Goal: Task Accomplishment & Management: Manage account settings

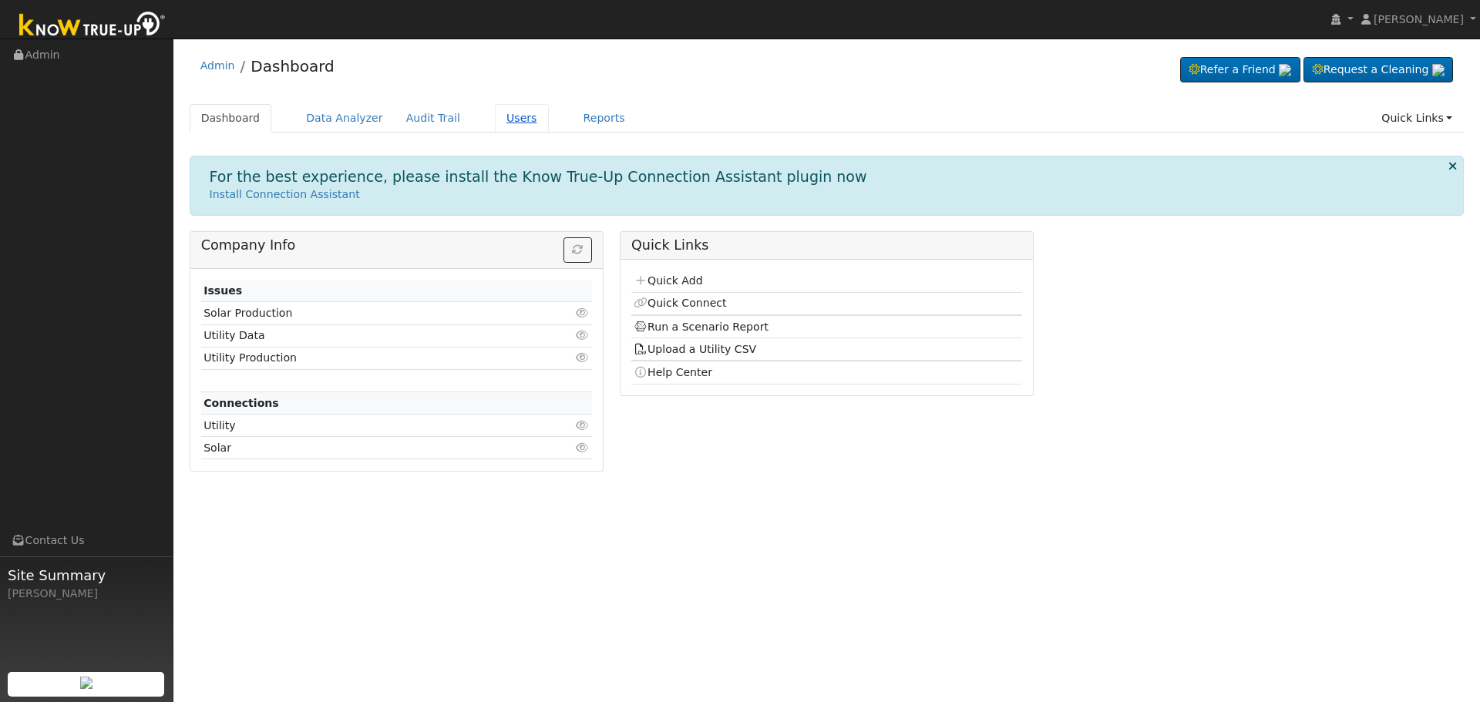
click at [502, 111] on link "Users" at bounding box center [522, 118] width 54 height 29
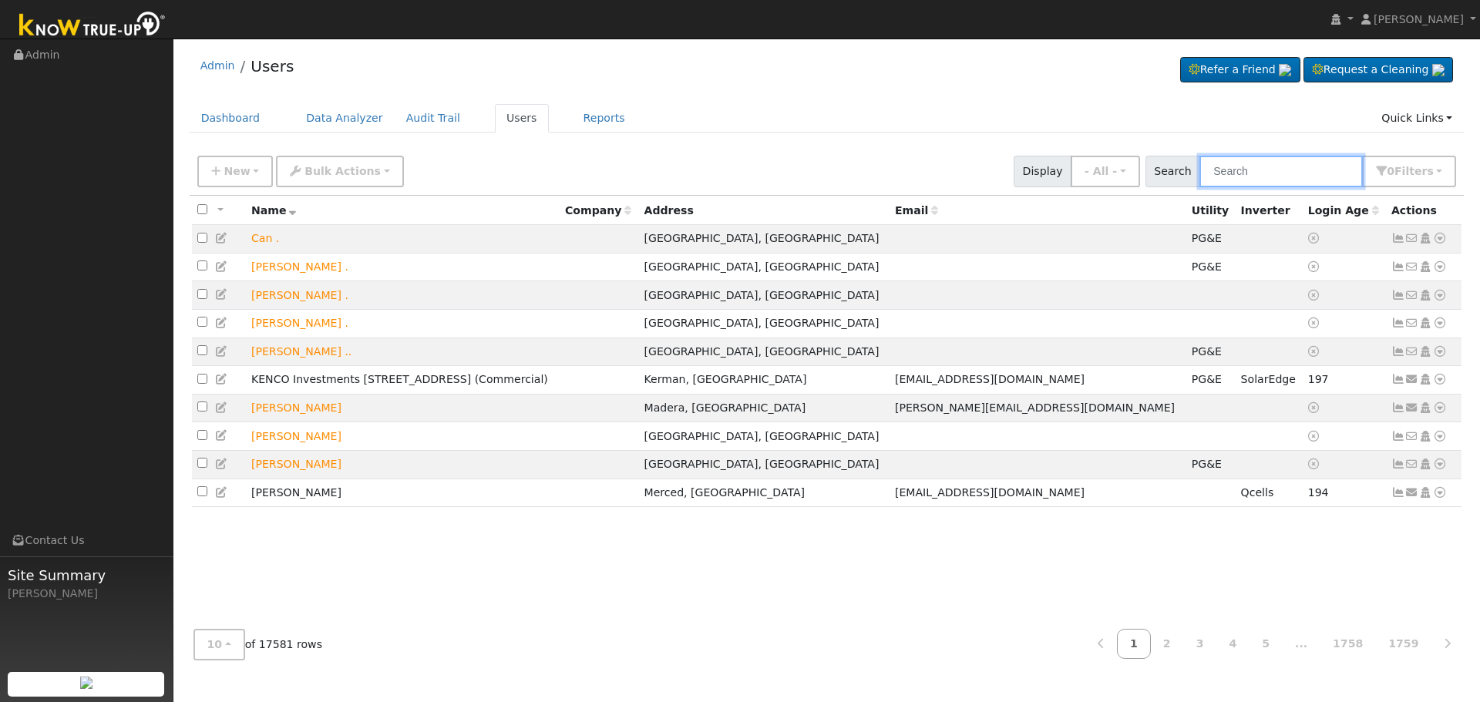
click at [1263, 165] on input "text" at bounding box center [1281, 172] width 163 height 32
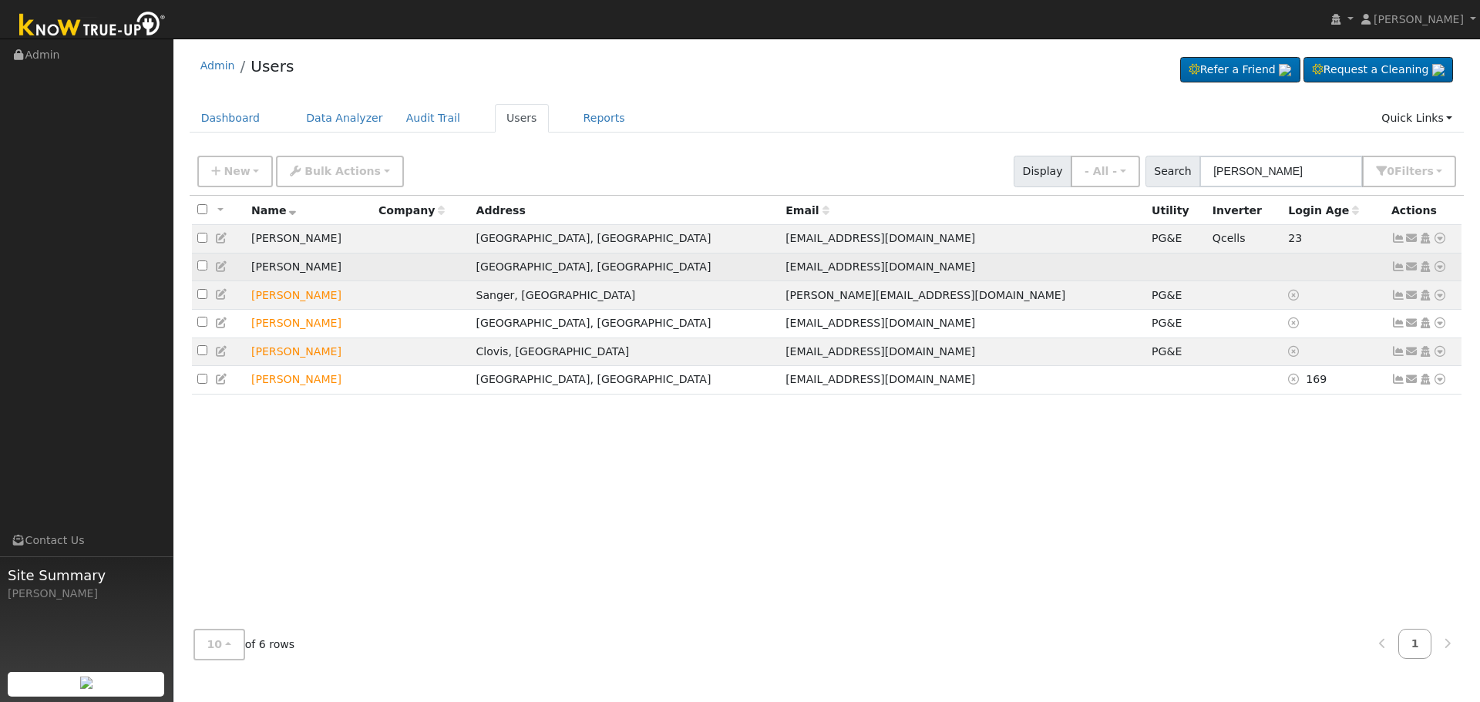
click at [1400, 266] on icon at bounding box center [1399, 266] width 14 height 11
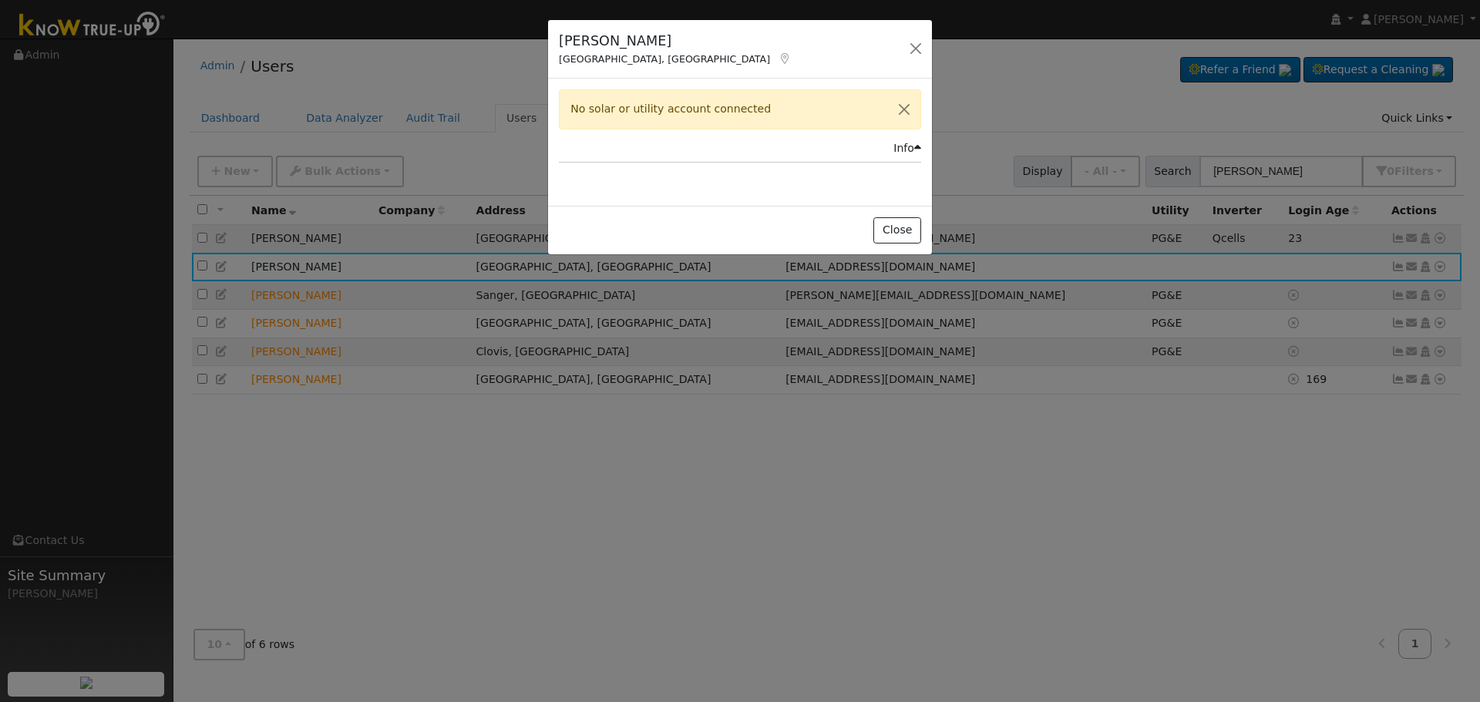
click at [915, 151] on icon at bounding box center [917, 148] width 7 height 11
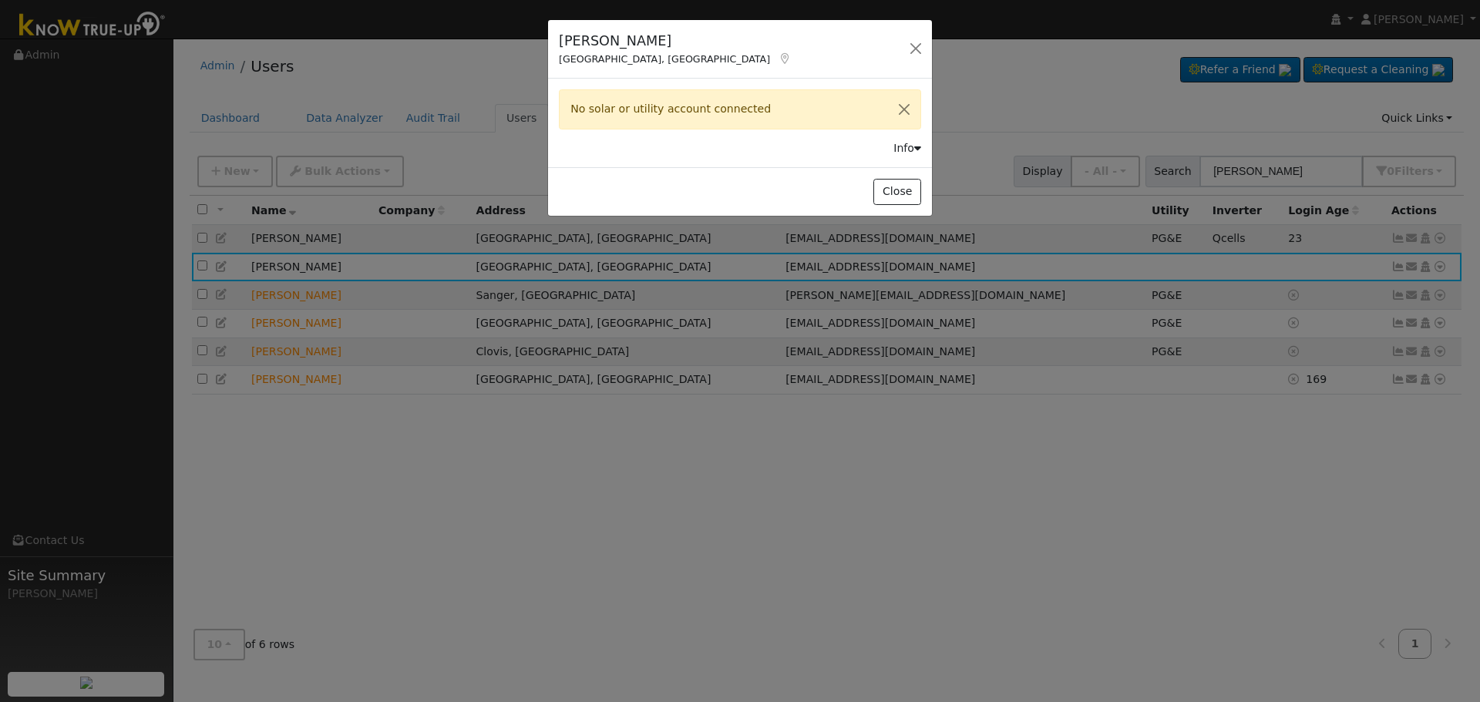
click at [915, 151] on icon at bounding box center [917, 148] width 7 height 11
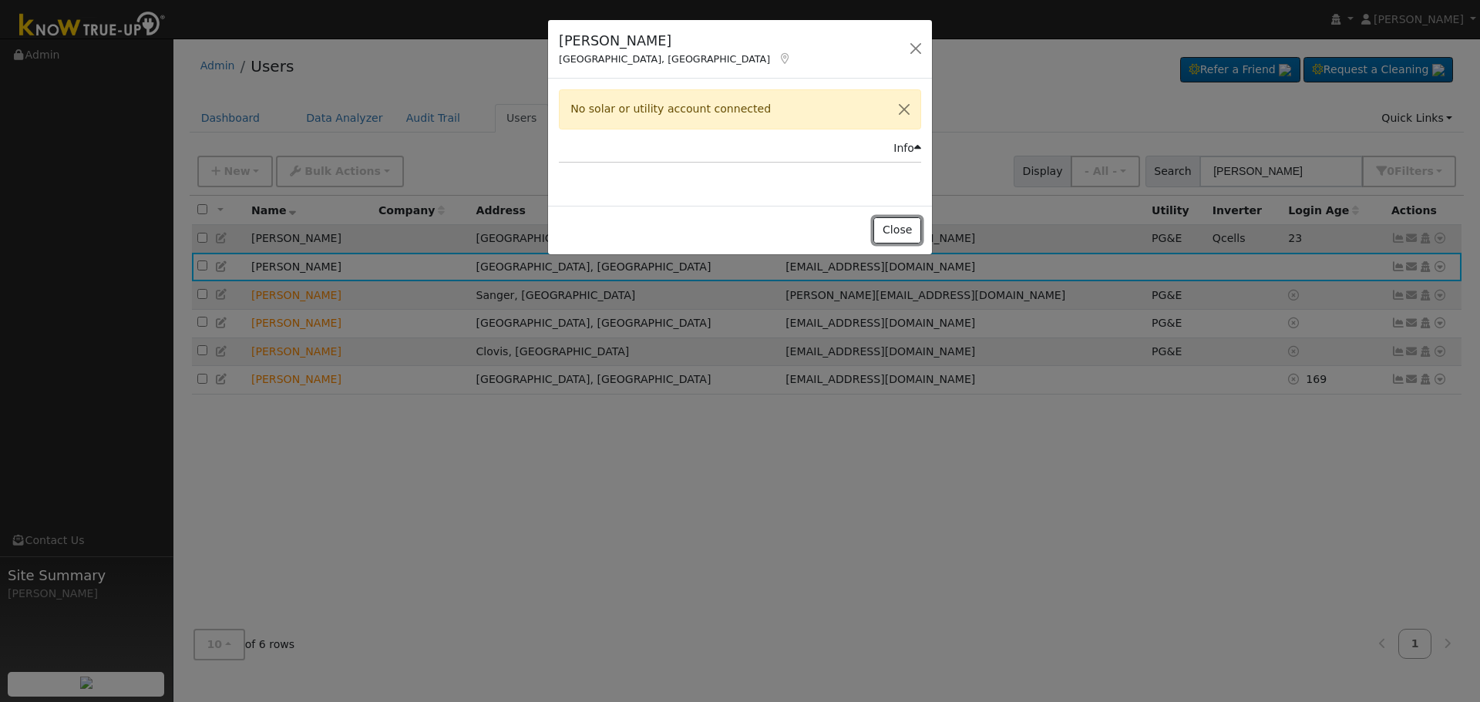
drag, startPoint x: 912, startPoint y: 227, endPoint x: 899, endPoint y: 231, distance: 13.9
click at [912, 227] on button "Close" at bounding box center [896, 230] width 47 height 26
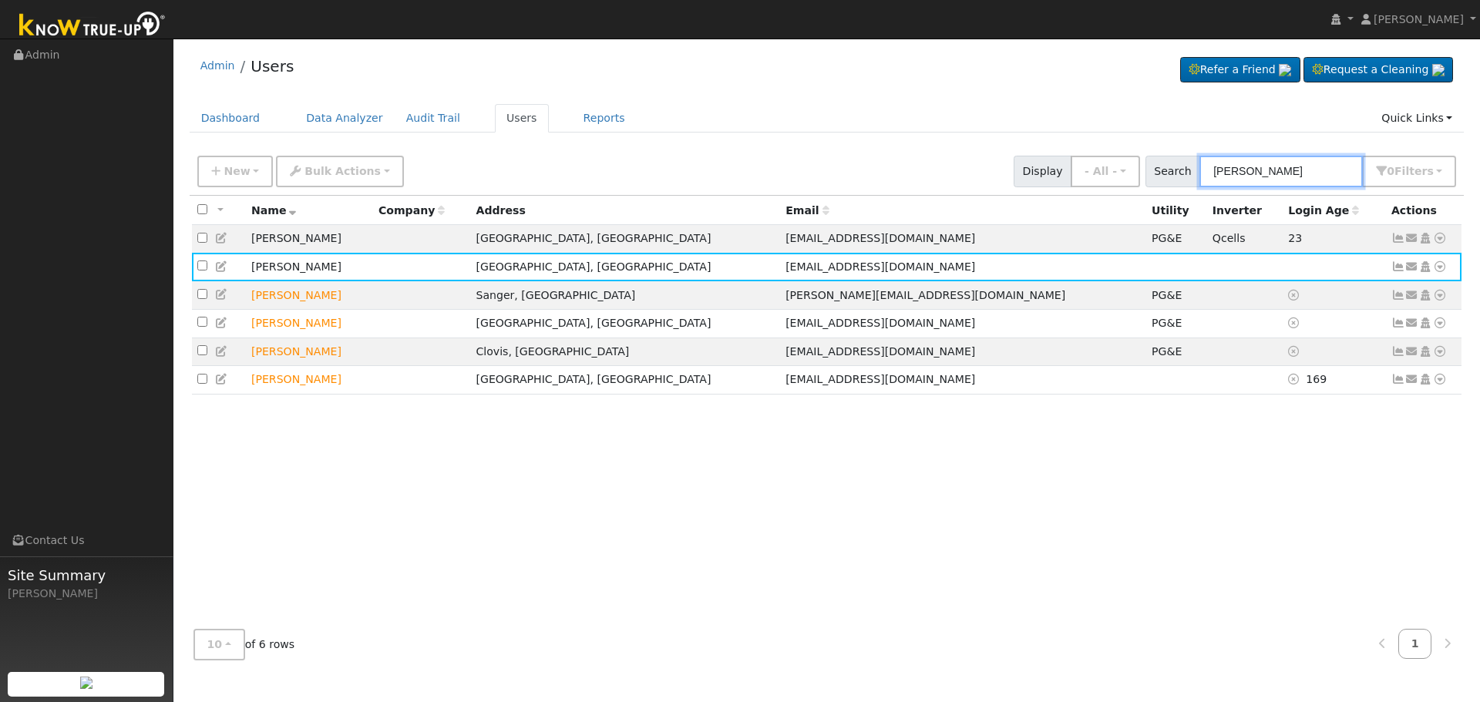
click at [1283, 174] on input "[PERSON_NAME]" at bounding box center [1281, 172] width 163 height 32
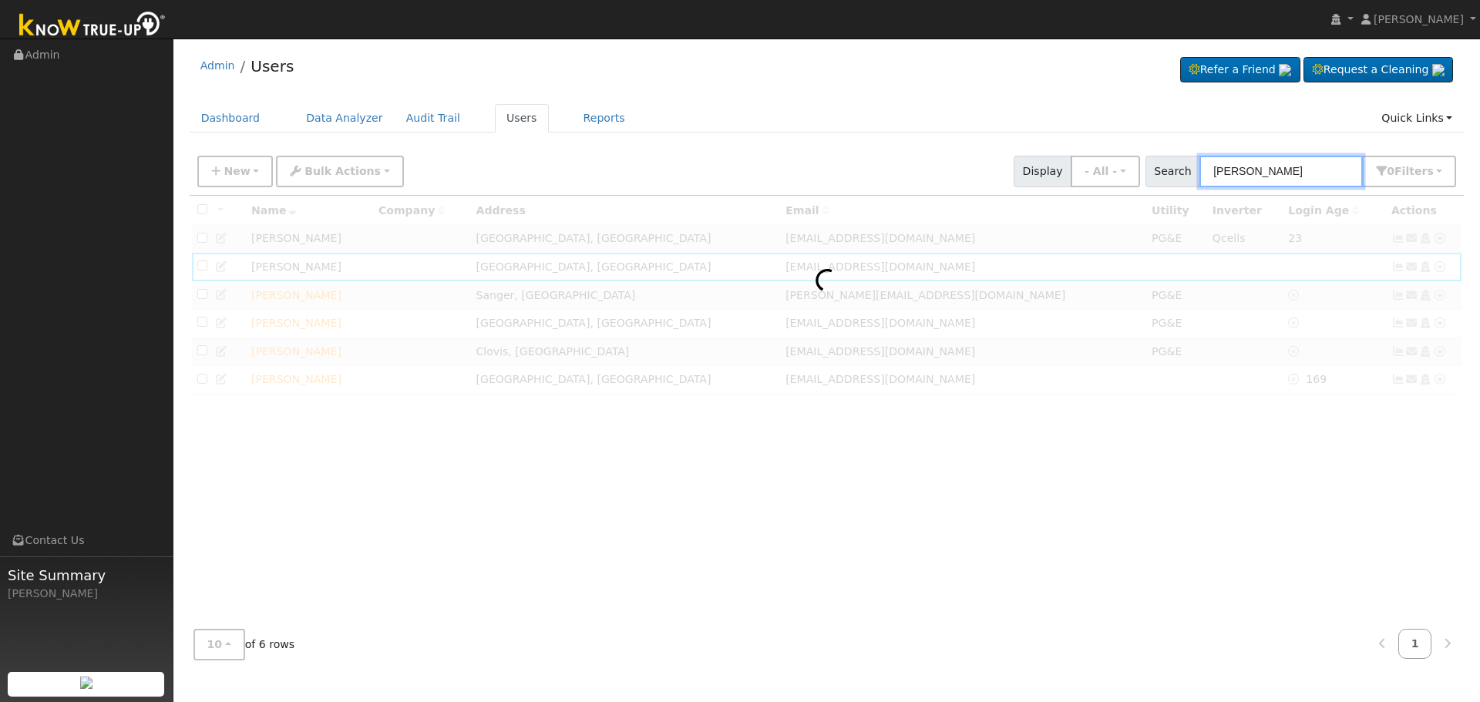
type input "[PERSON_NAME]"
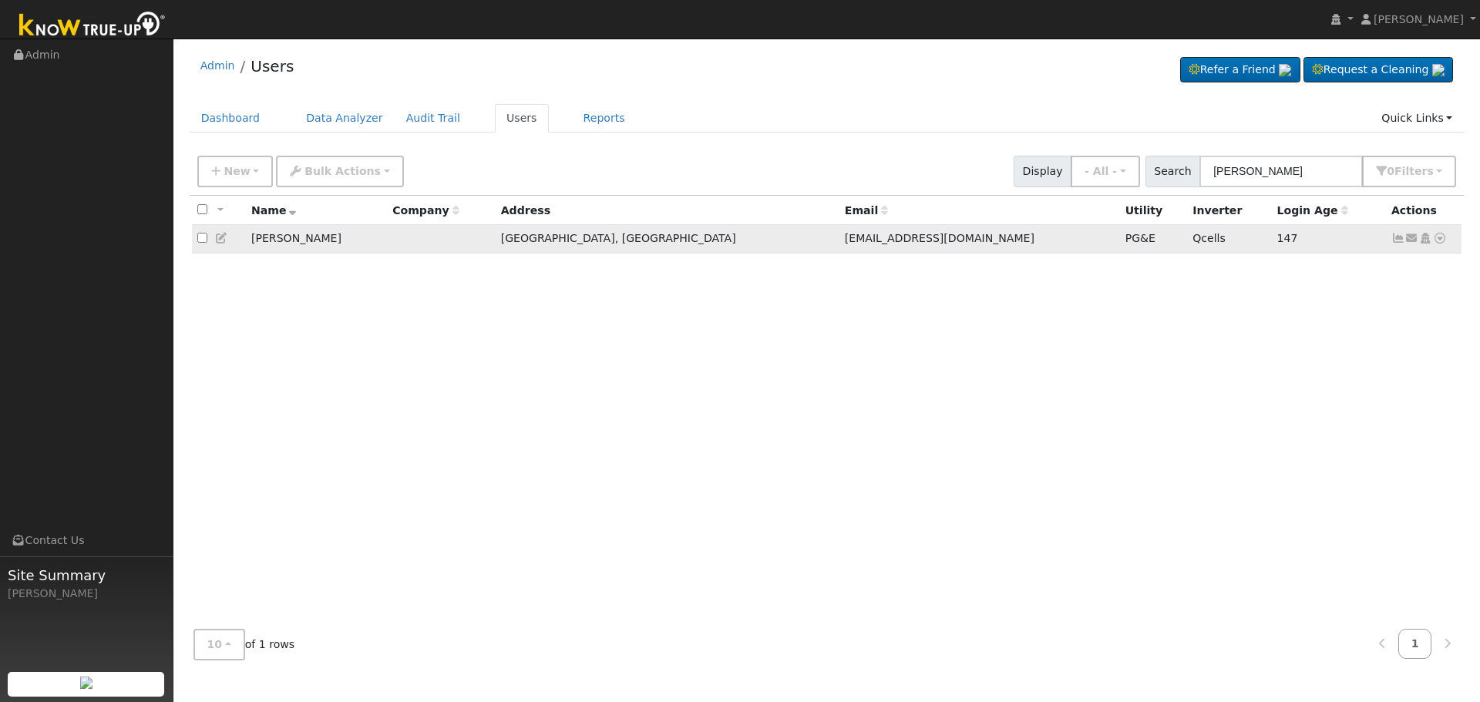
click at [1393, 244] on icon at bounding box center [1399, 238] width 14 height 11
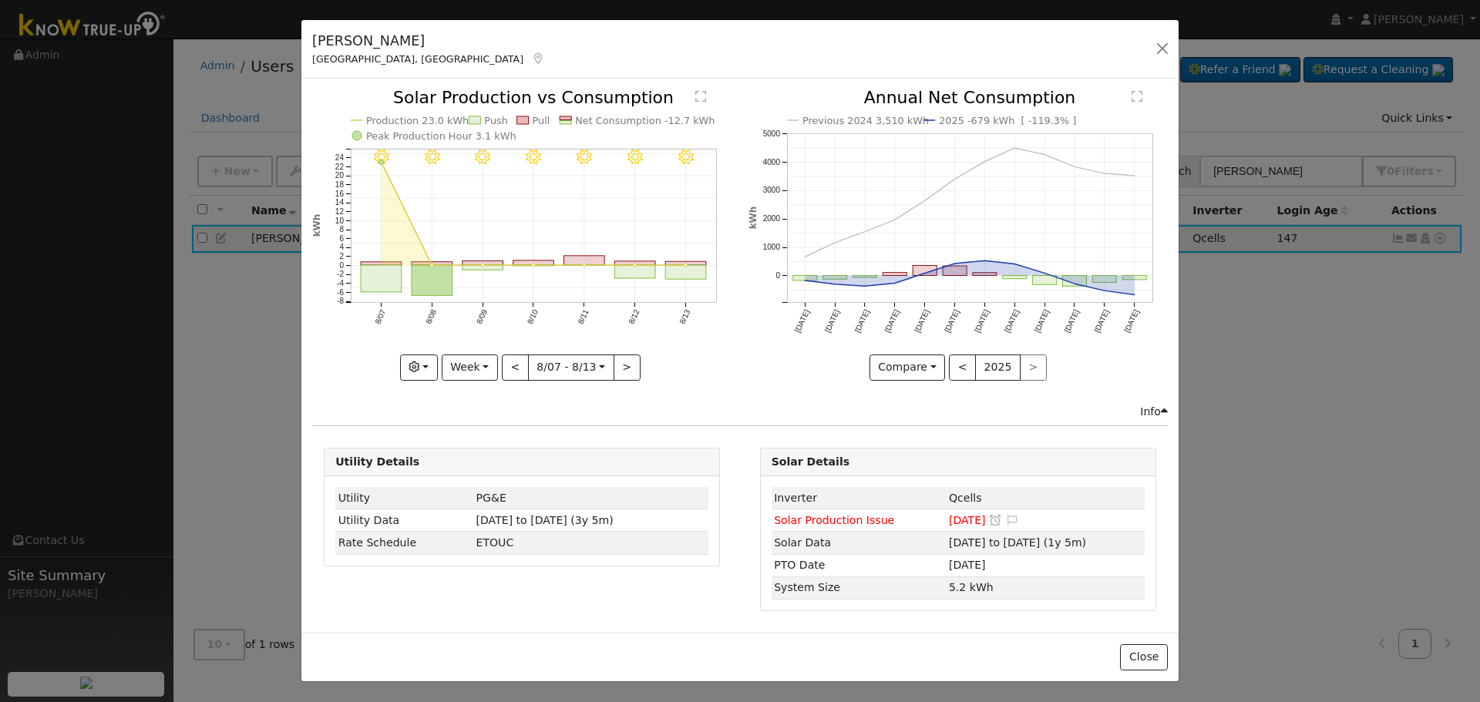
click at [502, 362] on icon "8/13 - Clear 8/12 - Clear 8/11 - Clear 8/10 - Clear 8/09 - Clear 8/08 - Clear 8…" at bounding box center [521, 233] width 419 height 289
click at [513, 365] on button "<" at bounding box center [515, 368] width 27 height 26
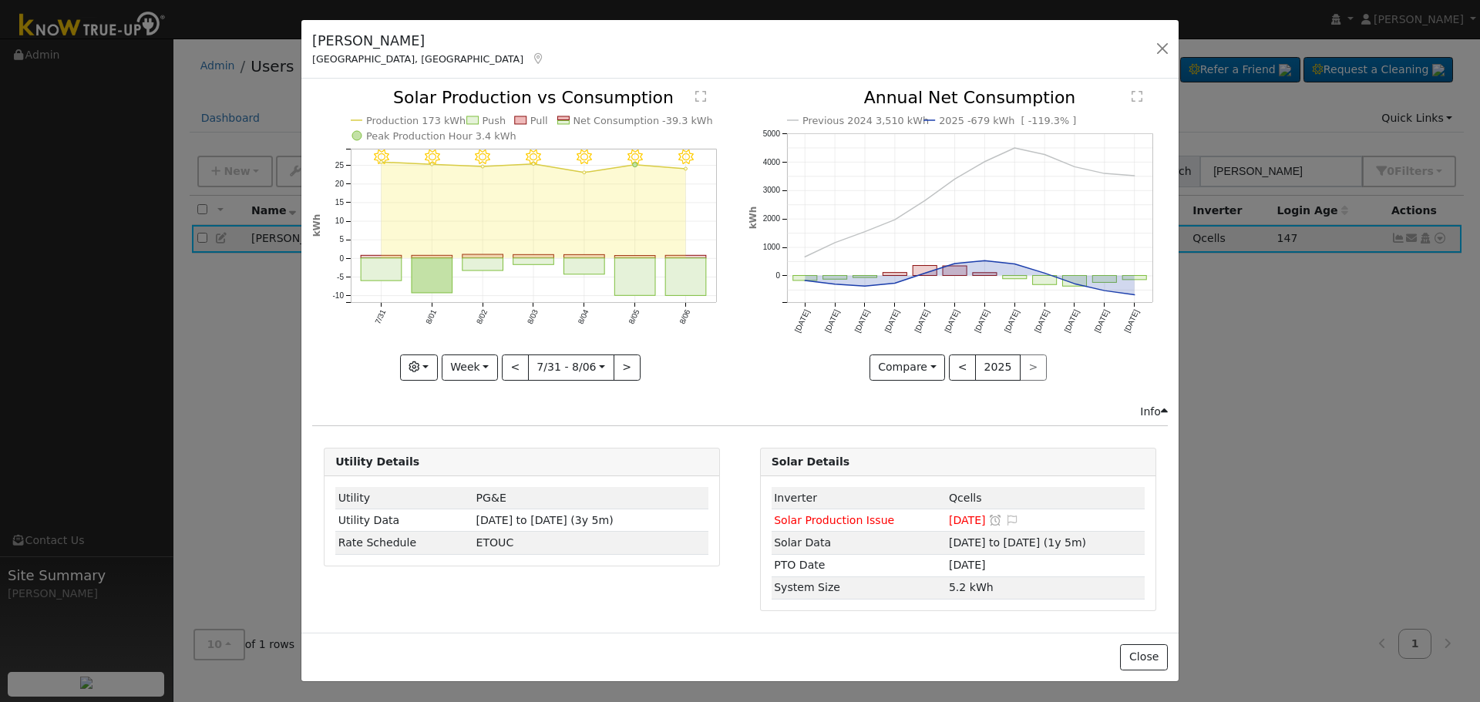
click at [638, 361] on icon "8/06 - Clear 8/05 - Clear 8/04 - Clear 8/03 - Clear 8/02 - Clear 8/01 - Clear 7…" at bounding box center [521, 233] width 419 height 289
click at [640, 361] on icon "8/06 - Clear 8/05 - Clear 8/04 - Clear 8/03 - Clear 8/02 - Clear 8/01 - Clear 7…" at bounding box center [521, 233] width 419 height 289
click at [624, 367] on button ">" at bounding box center [627, 368] width 27 height 26
type input "[DATE]"
